Goal: Information Seeking & Learning: Learn about a topic

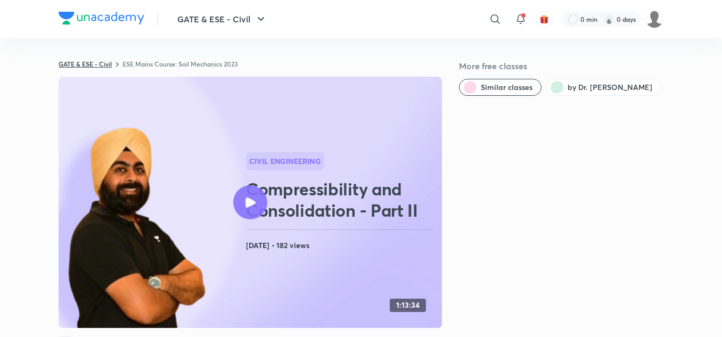
click at [70, 62] on link "GATE & ESE - Civil" at bounding box center [85, 64] width 53 height 9
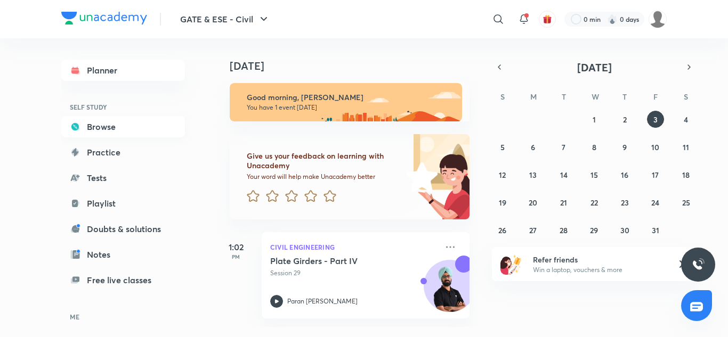
click at [101, 127] on link "Browse" at bounding box center [123, 126] width 124 height 21
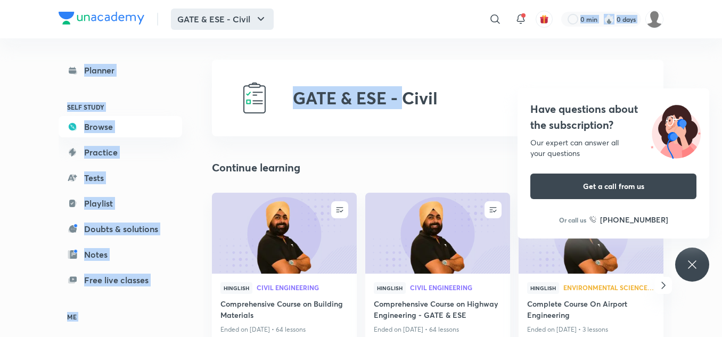
drag, startPoint x: 401, startPoint y: 48, endPoint x: 260, endPoint y: 18, distance: 143.9
click at [260, 18] on icon "button" at bounding box center [261, 19] width 13 height 13
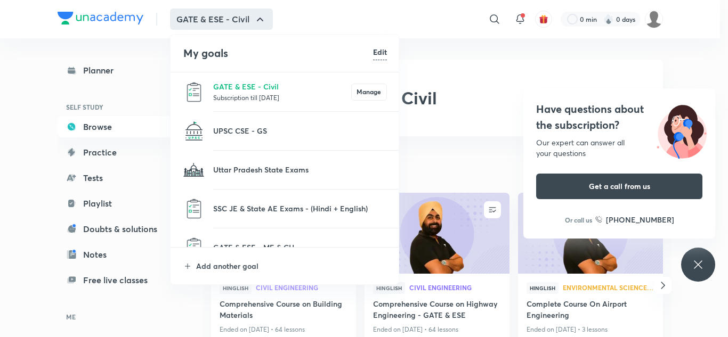
click at [494, 17] on div at bounding box center [364, 168] width 728 height 337
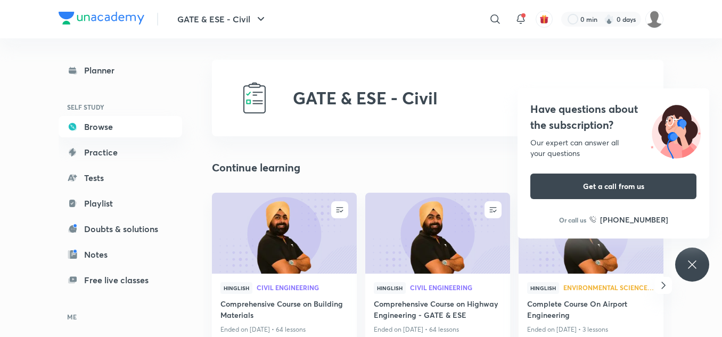
click at [494, 17] on icon at bounding box center [495, 19] width 13 height 13
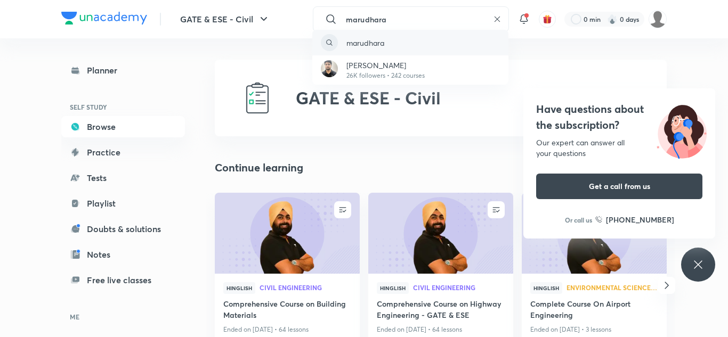
type input "marudhara"
click at [384, 44] on p "marudhara" at bounding box center [365, 42] width 38 height 11
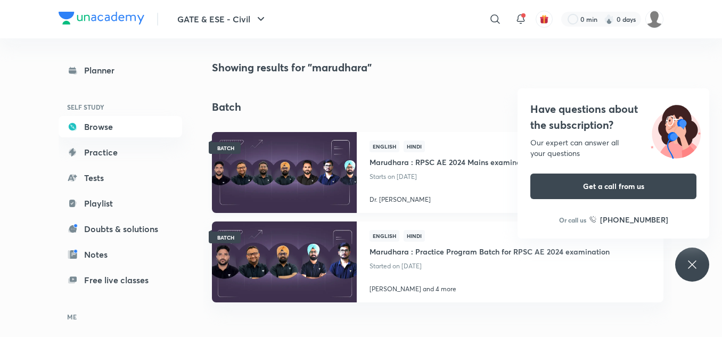
click at [312, 175] on img at bounding box center [284, 172] width 148 height 83
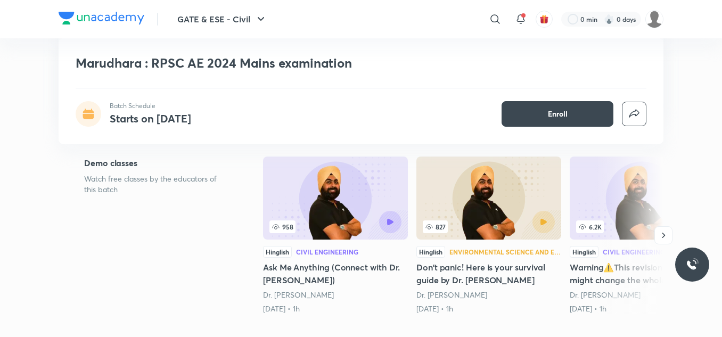
scroll to position [167, 0]
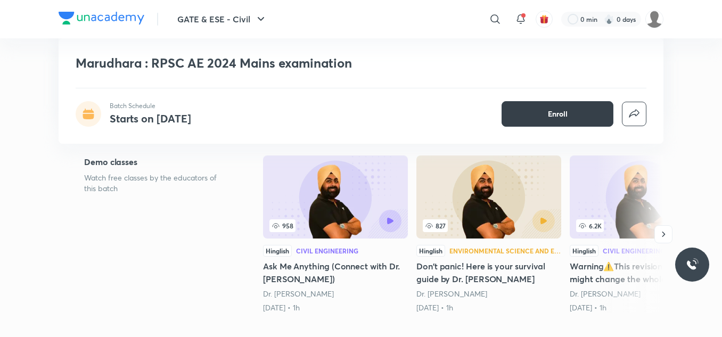
click at [578, 124] on button "Enroll" at bounding box center [558, 114] width 112 height 26
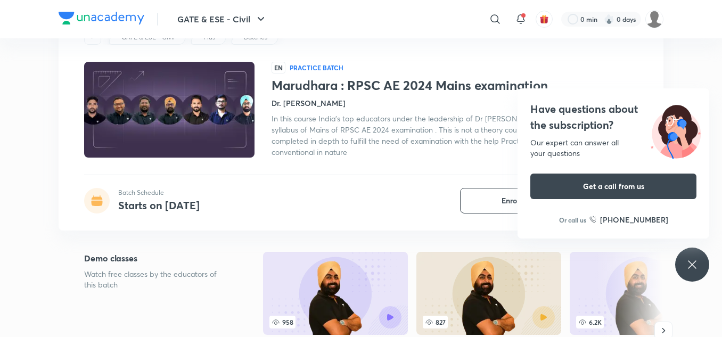
scroll to position [0, 0]
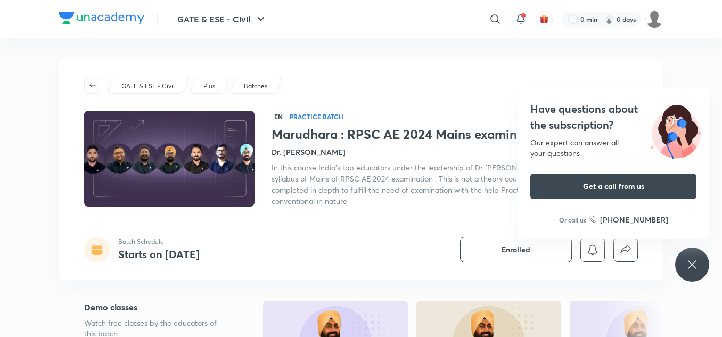
click at [92, 86] on icon "button" at bounding box center [92, 85] width 9 height 9
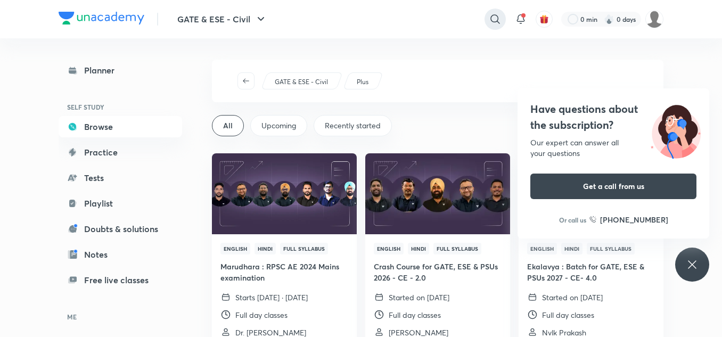
click at [493, 19] on icon at bounding box center [495, 19] width 13 height 13
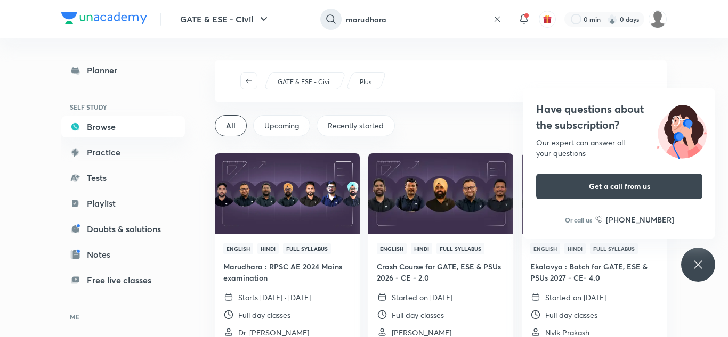
type input "marudhara"
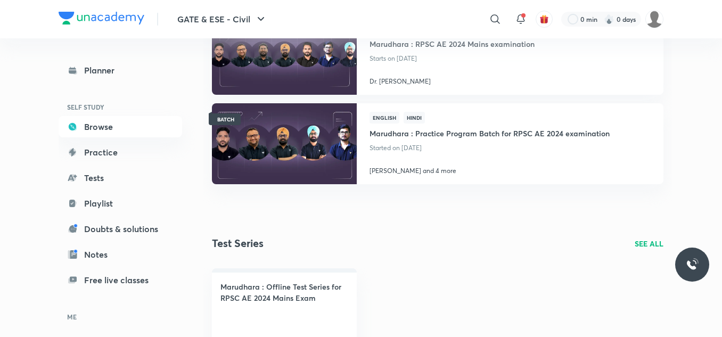
scroll to position [120, 0]
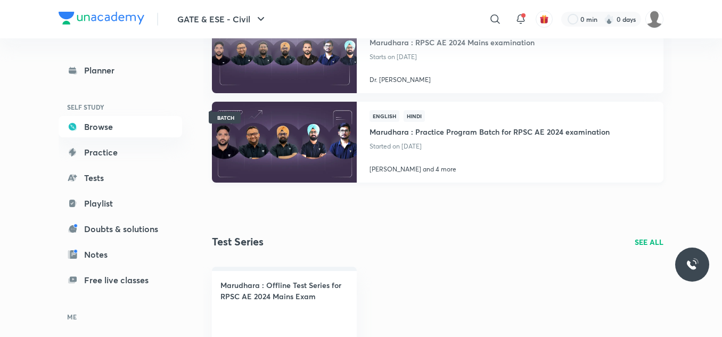
click at [301, 127] on img at bounding box center [284, 142] width 148 height 83
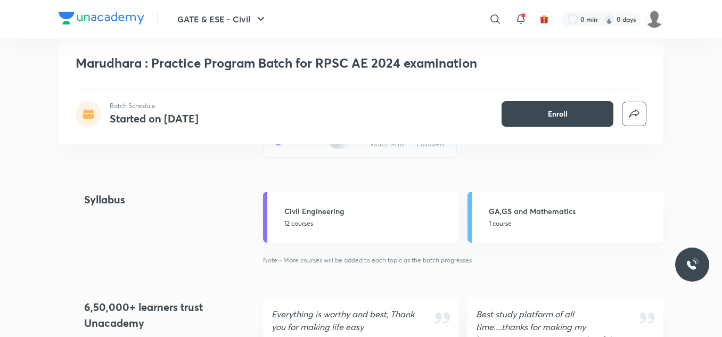
scroll to position [821, 0]
click at [551, 205] on link "GA,GS and Mathematics 1 course" at bounding box center [566, 217] width 196 height 51
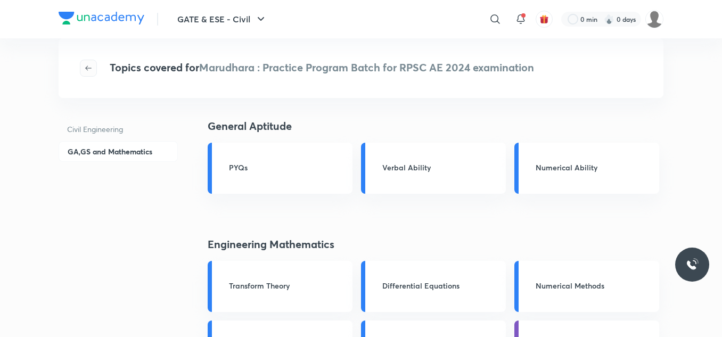
click at [89, 64] on icon "button" at bounding box center [88, 68] width 9 height 9
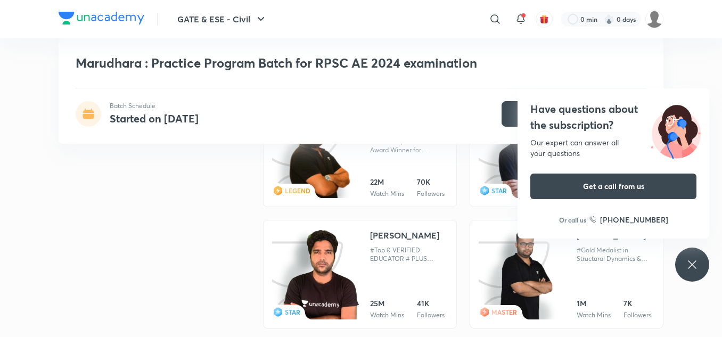
scroll to position [524, 0]
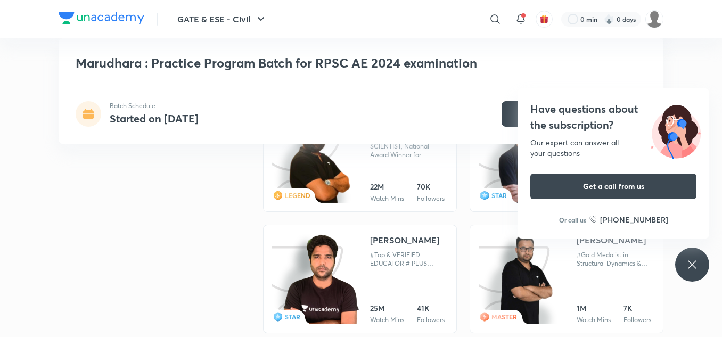
click at [312, 167] on img at bounding box center [320, 158] width 64 height 92
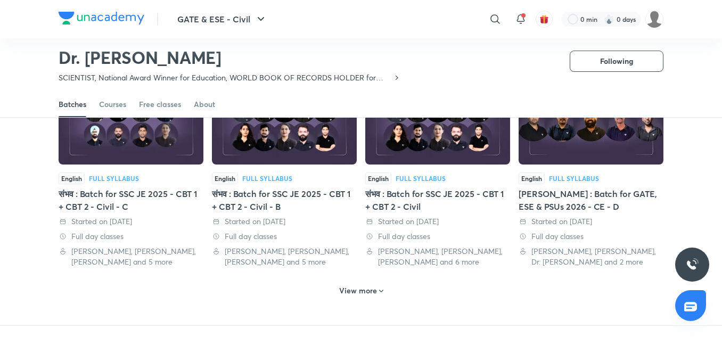
scroll to position [517, 0]
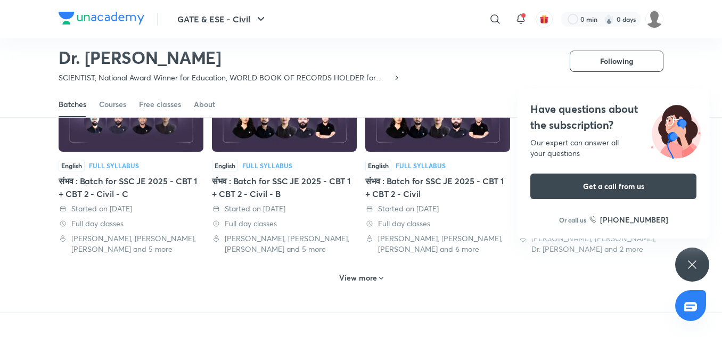
click at [364, 277] on h6 "View more" at bounding box center [358, 278] width 38 height 11
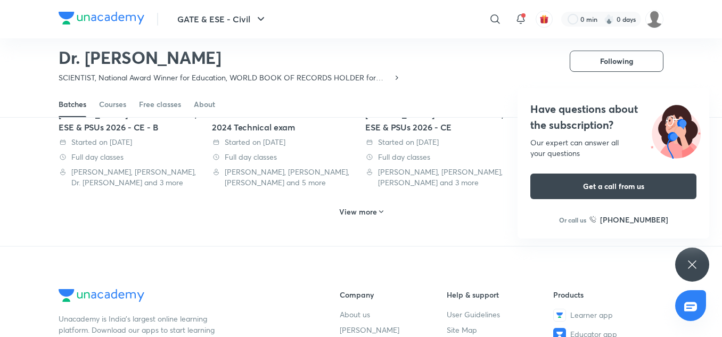
scroll to position [1184, 0]
click at [363, 209] on h6 "View more" at bounding box center [358, 211] width 38 height 11
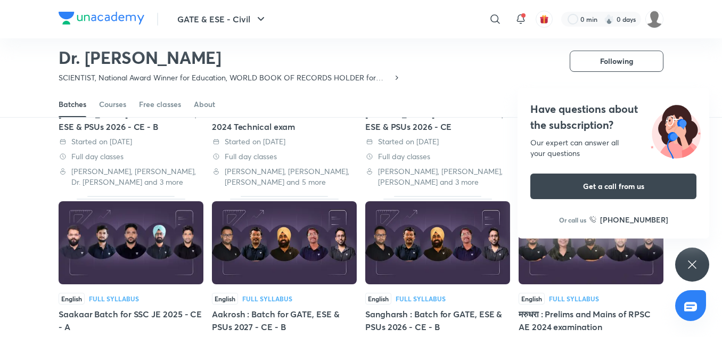
click at [590, 270] on img at bounding box center [591, 242] width 145 height 83
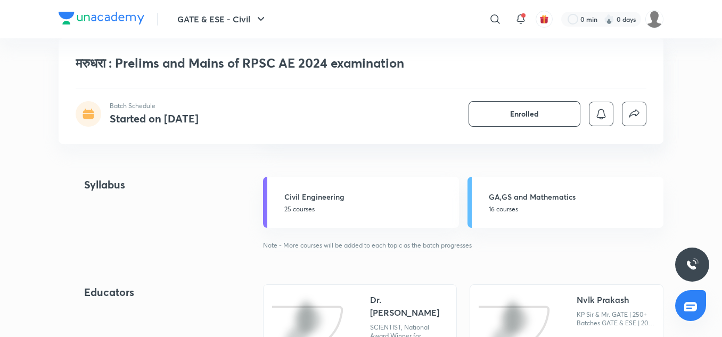
scroll to position [881, 0]
click at [507, 206] on p "16 courses" at bounding box center [573, 209] width 168 height 10
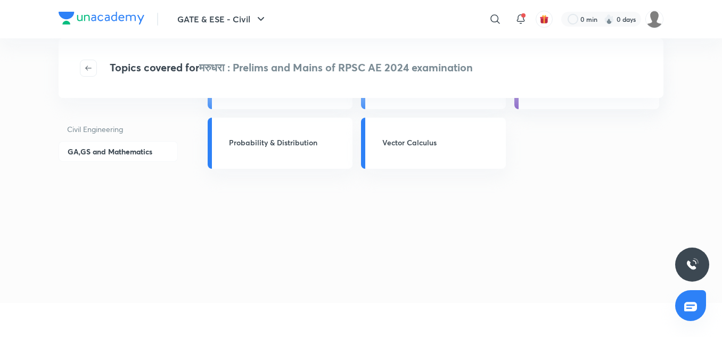
scroll to position [263, 0]
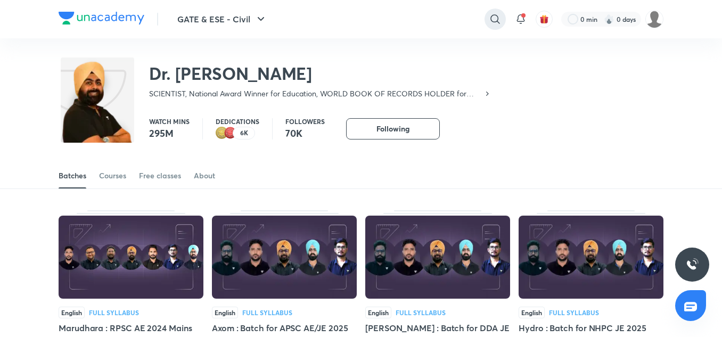
click at [494, 20] on icon at bounding box center [495, 19] width 13 height 13
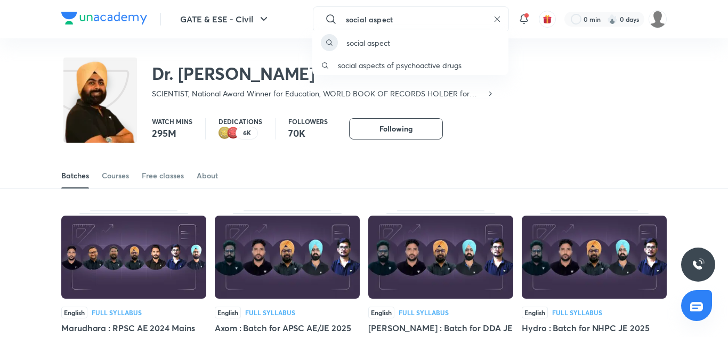
type input "social aspect"
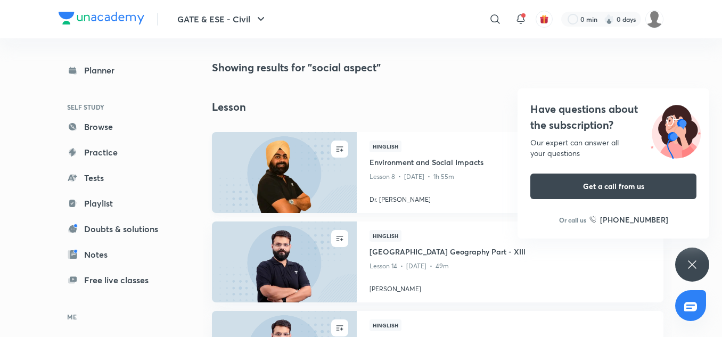
click at [417, 162] on h4 "Environment and Social Impacts" at bounding box center [510, 163] width 281 height 13
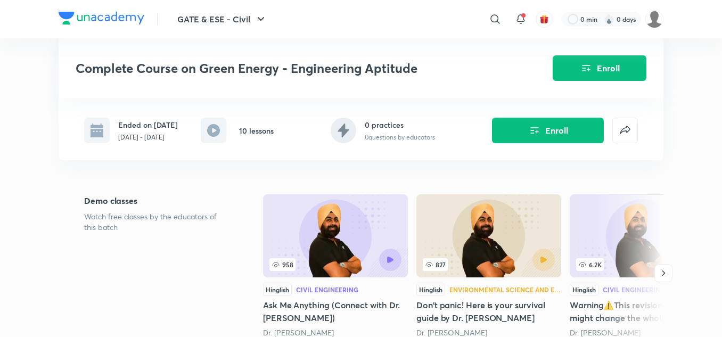
scroll to position [98, 0]
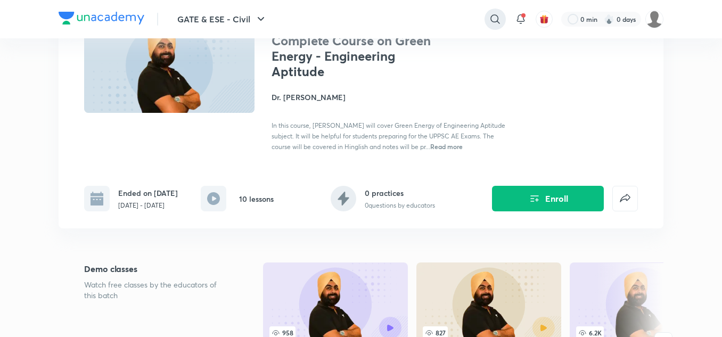
click at [494, 19] on icon at bounding box center [495, 19] width 13 height 13
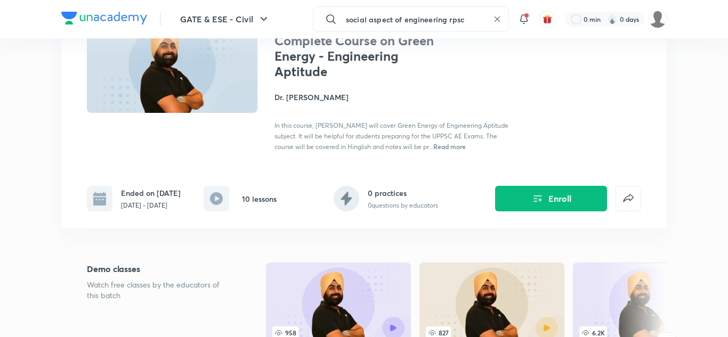
type input "social aspect of engineering rpsc"
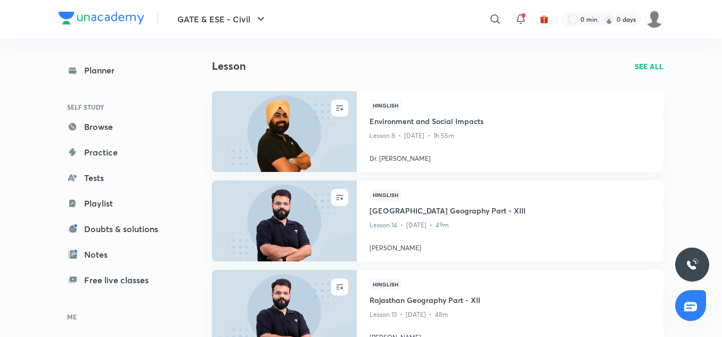
scroll to position [204, 0]
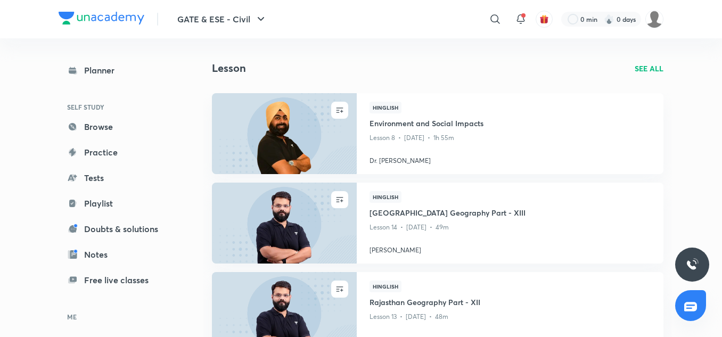
click at [651, 69] on p "SEE ALL" at bounding box center [649, 68] width 29 height 11
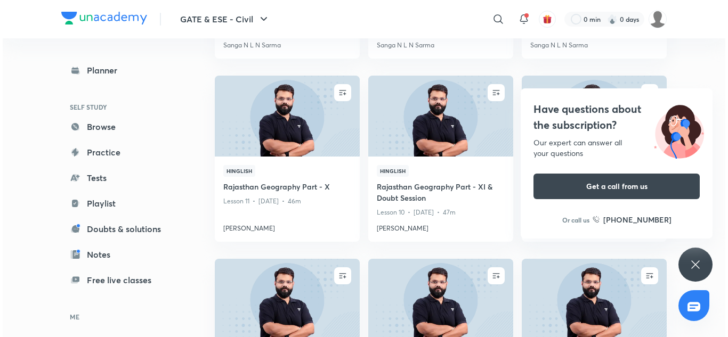
scroll to position [2900, 0]
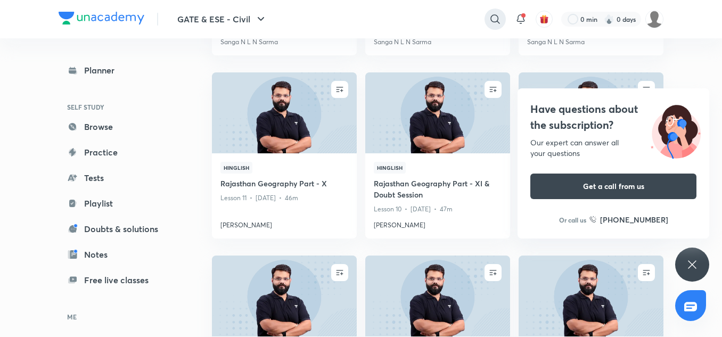
click at [494, 22] on icon at bounding box center [495, 18] width 9 height 9
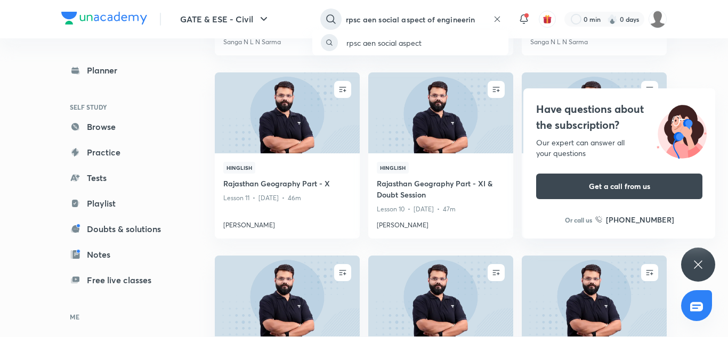
type input "rpsc aen social aspect of engineering"
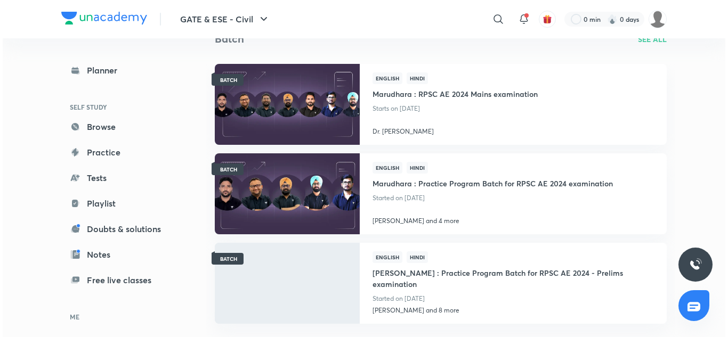
scroll to position [430, 0]
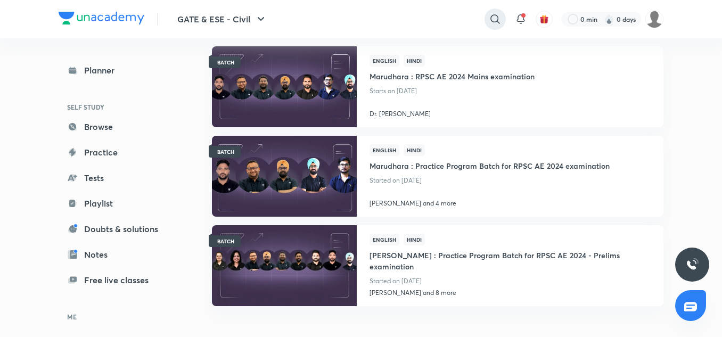
click at [494, 19] on icon at bounding box center [495, 19] width 13 height 13
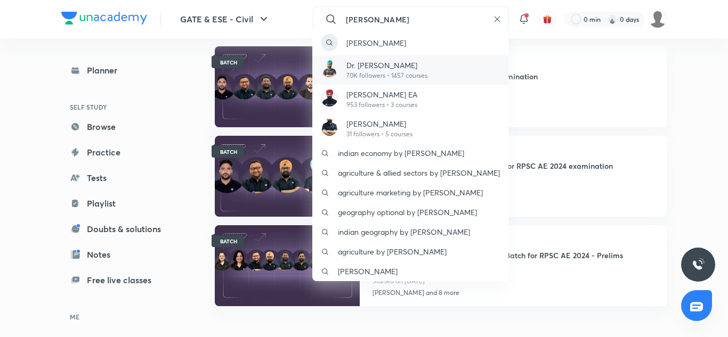
type input "[PERSON_NAME]"
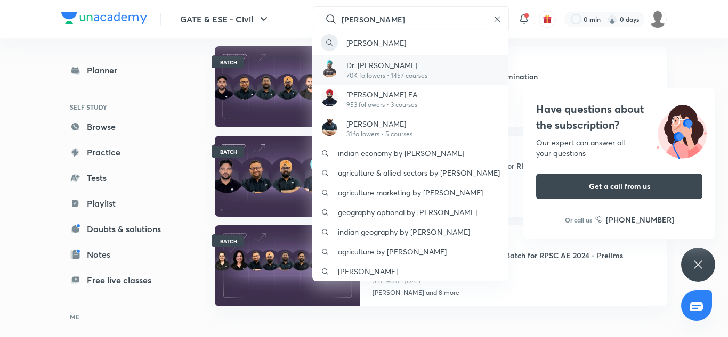
click at [390, 76] on p "70K followers • 1457 courses" at bounding box center [386, 76] width 81 height 10
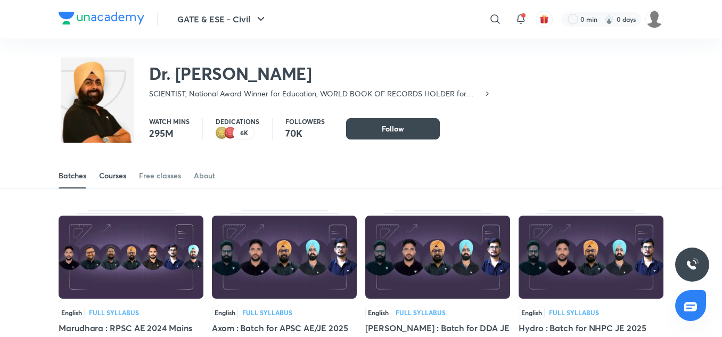
click at [115, 177] on div "Courses" at bounding box center [112, 175] width 27 height 11
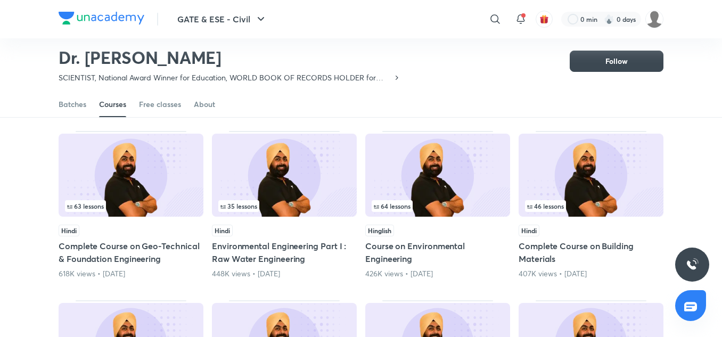
scroll to position [79, 0]
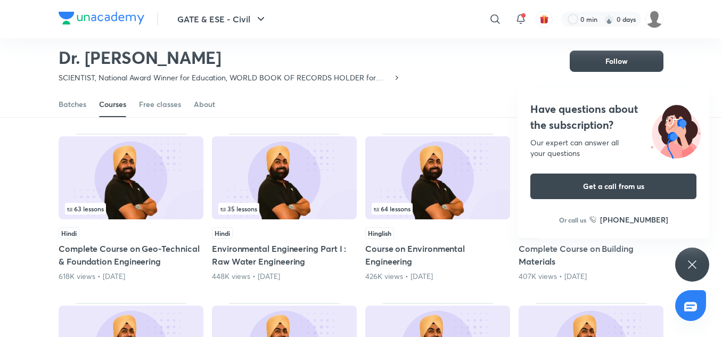
click at [700, 265] on div "Have questions about the subscription? Our expert can answer all your questions…" at bounding box center [693, 265] width 34 height 34
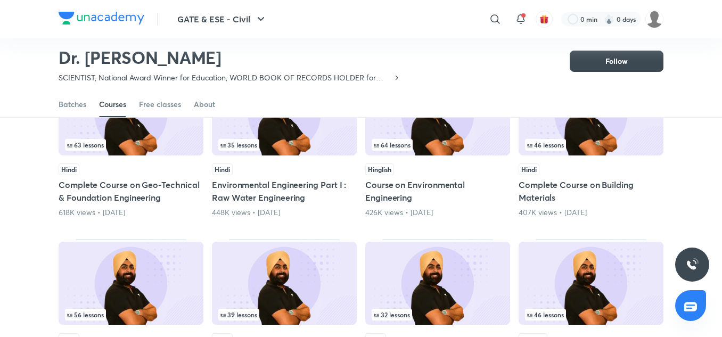
scroll to position [0, 0]
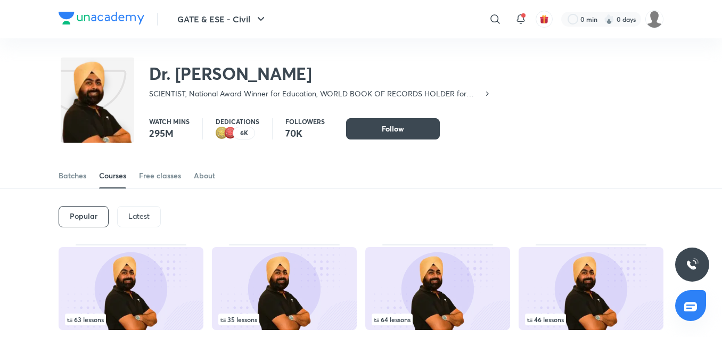
click at [140, 213] on p "Latest" at bounding box center [138, 216] width 21 height 9
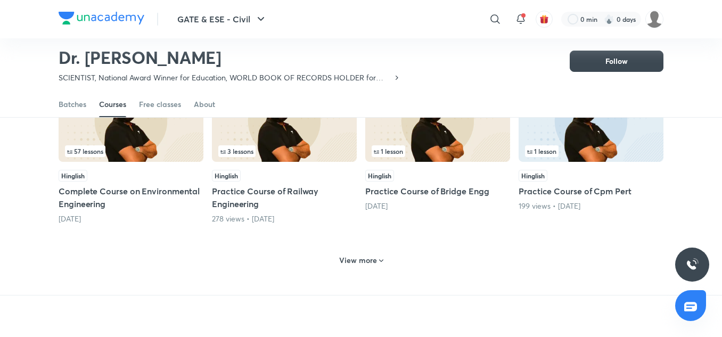
scroll to position [477, 0]
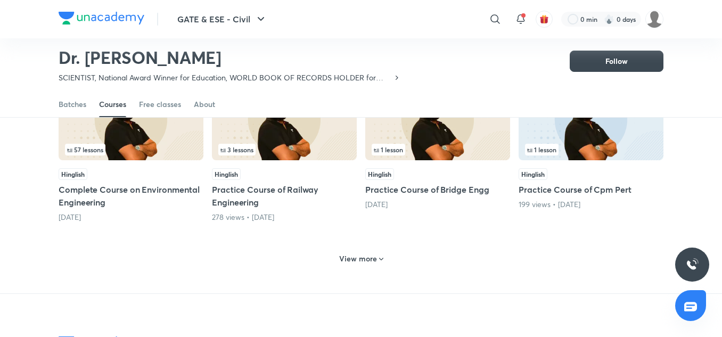
click at [373, 261] on h6 "View more" at bounding box center [358, 259] width 38 height 11
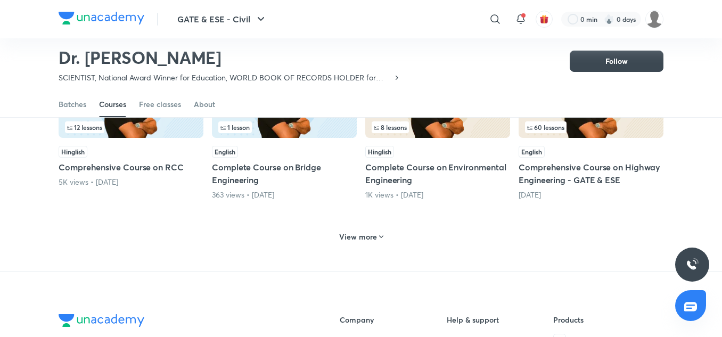
scroll to position [1009, 0]
click at [357, 238] on h6 "View more" at bounding box center [358, 236] width 38 height 11
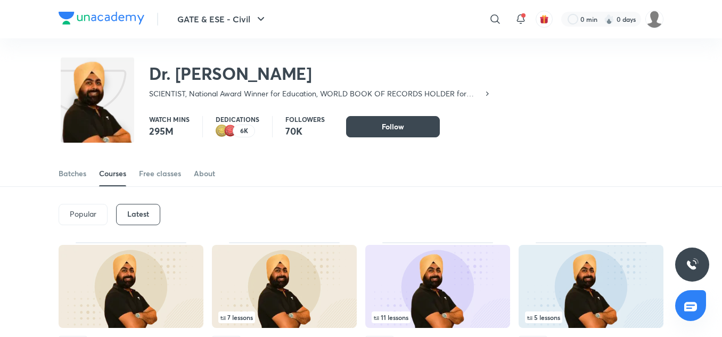
scroll to position [0, 0]
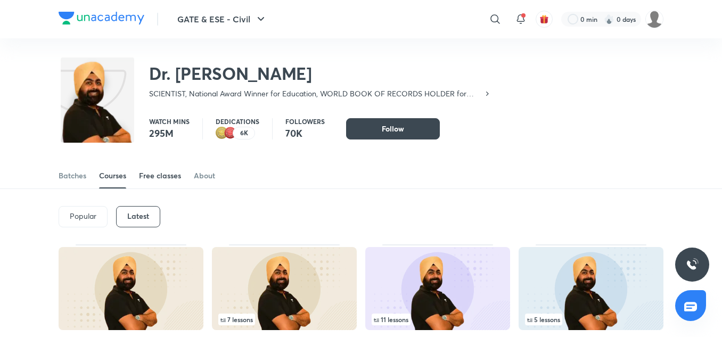
click at [148, 176] on div "Free classes" at bounding box center [160, 175] width 42 height 11
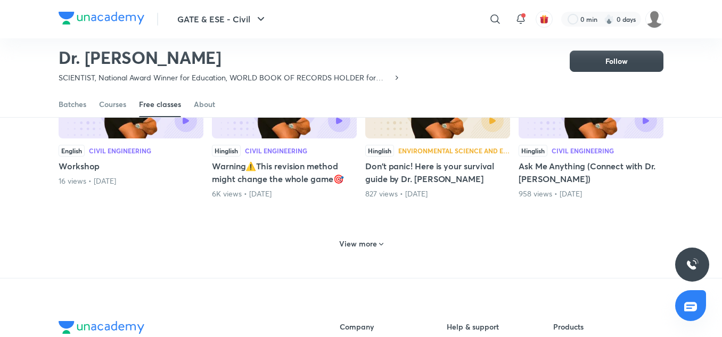
scroll to position [505, 0]
click at [66, 105] on div "Batches" at bounding box center [73, 104] width 28 height 11
